Goal: Book appointment/travel/reservation

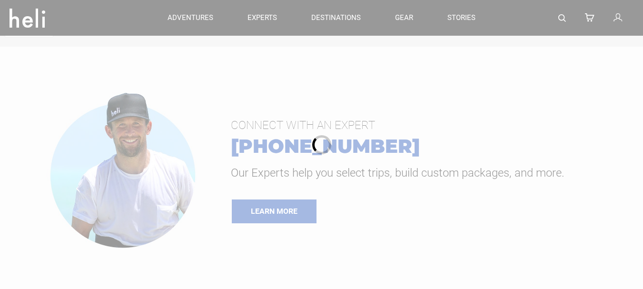
scroll to position [34, 0]
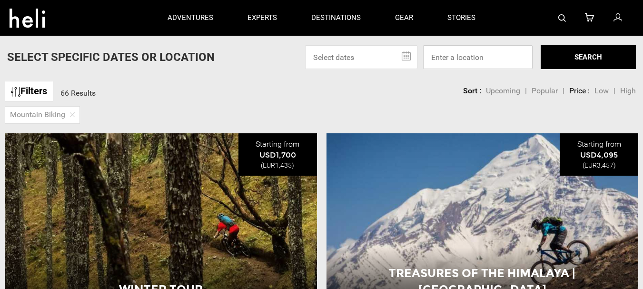
click at [455, 61] on input at bounding box center [477, 57] width 109 height 24
type input "[US_STATE]"
click at [610, 55] on button "SEARCH" at bounding box center [587, 57] width 95 height 24
